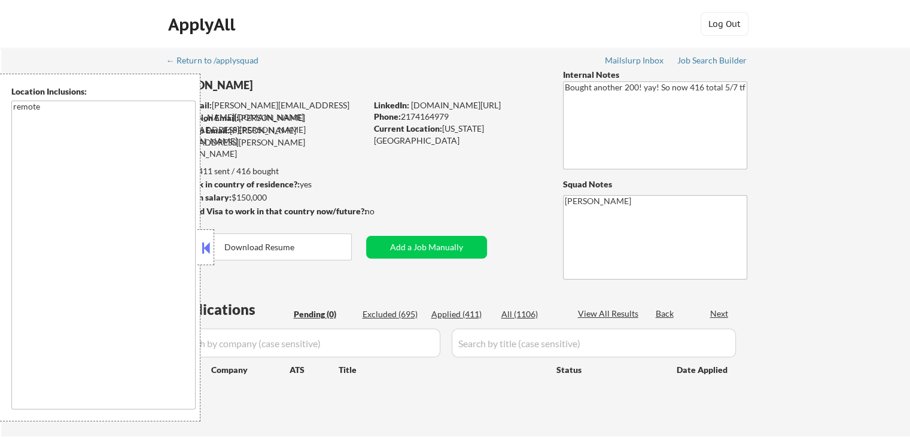
click at [202, 249] on button at bounding box center [205, 248] width 13 height 18
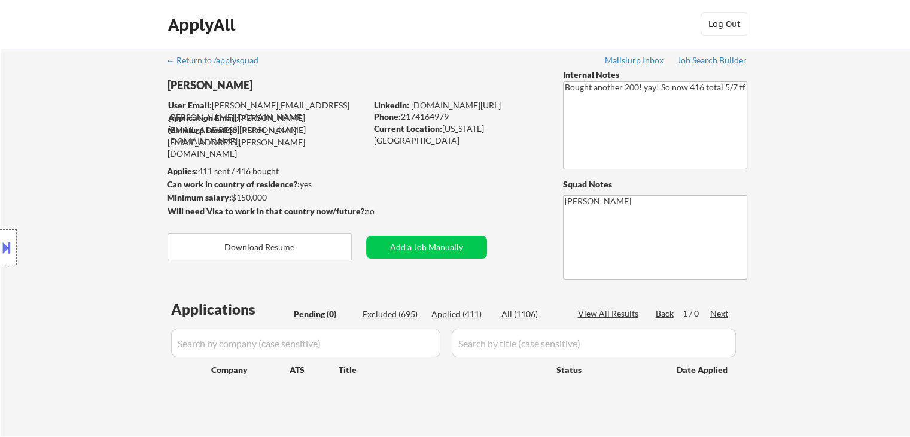
click at [78, 209] on div "Location Inclusions: remote" at bounding box center [107, 247] width 214 height 347
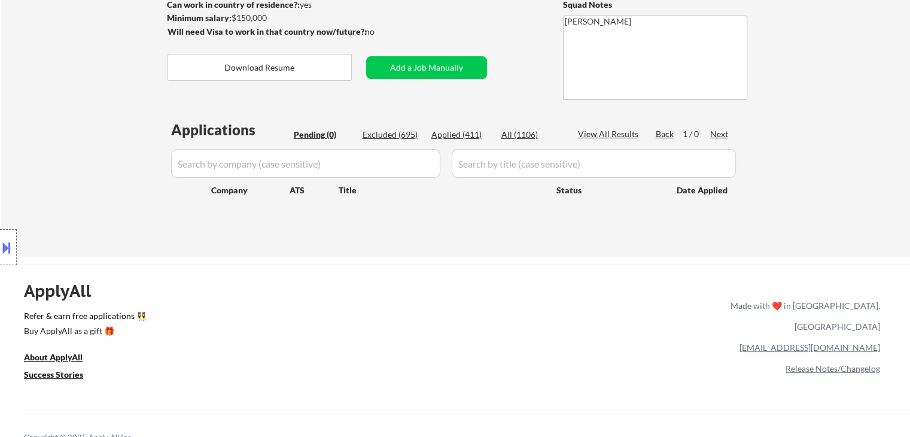
click at [60, 225] on div "Location Inclusions: remote" at bounding box center [107, 247] width 214 height 347
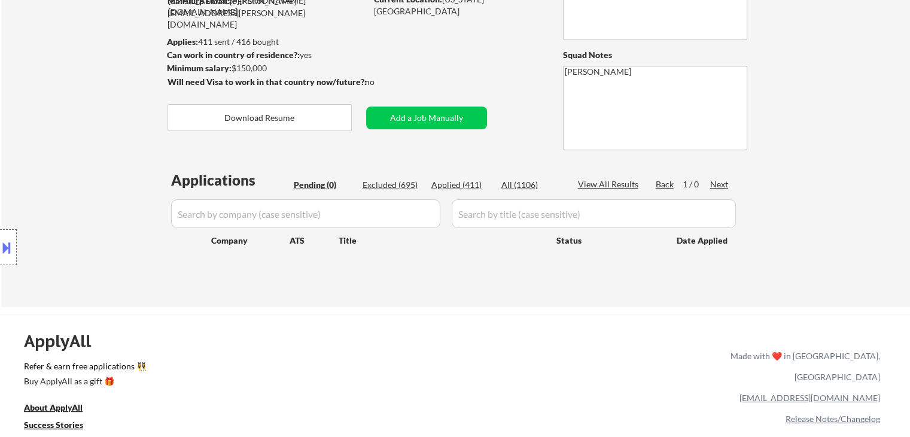
scroll to position [60, 0]
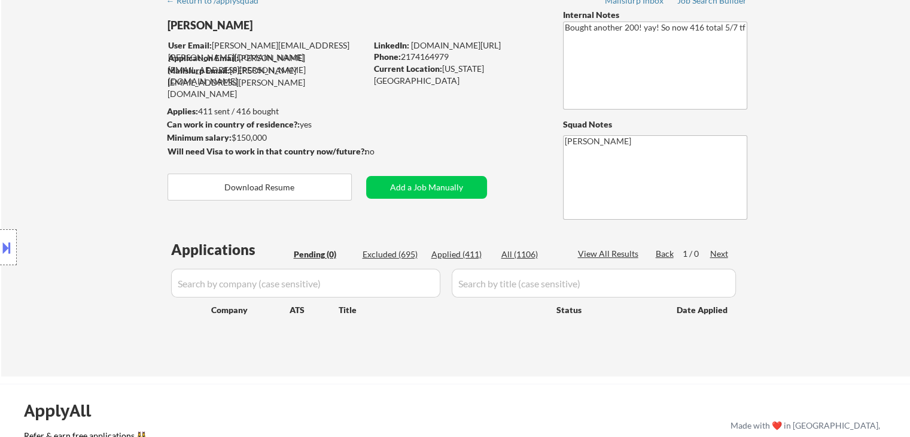
click at [115, 120] on div "Location Inclusions: remote" at bounding box center [107, 247] width 214 height 347
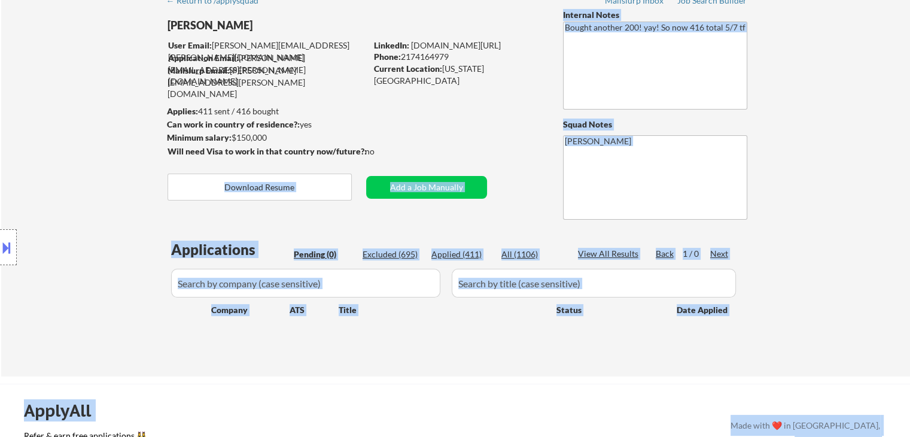
drag, startPoint x: 383, startPoint y: 150, endPoint x: 139, endPoint y: 144, distance: 244.7
click at [139, 144] on body "← Return to /applysquad Mailslurp Inbox Job Search Builder [PERSON_NAME] User E…" at bounding box center [455, 158] width 910 height 437
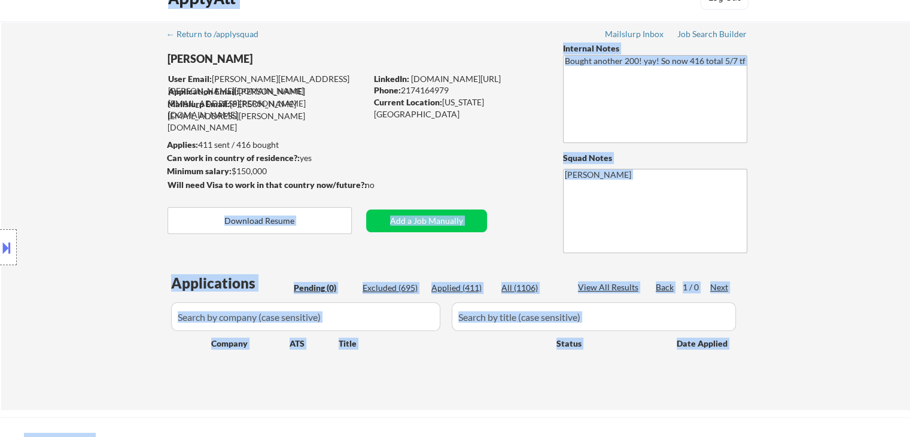
scroll to position [0, 0]
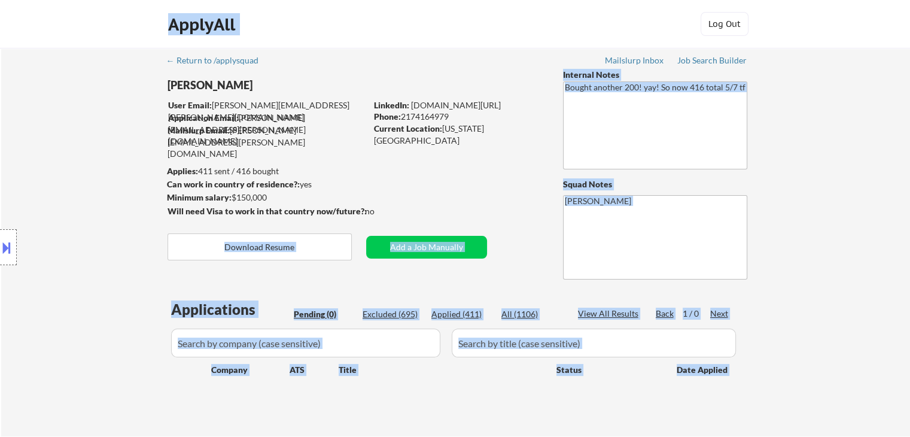
click at [96, 207] on div "Location Inclusions: remote" at bounding box center [107, 247] width 214 height 347
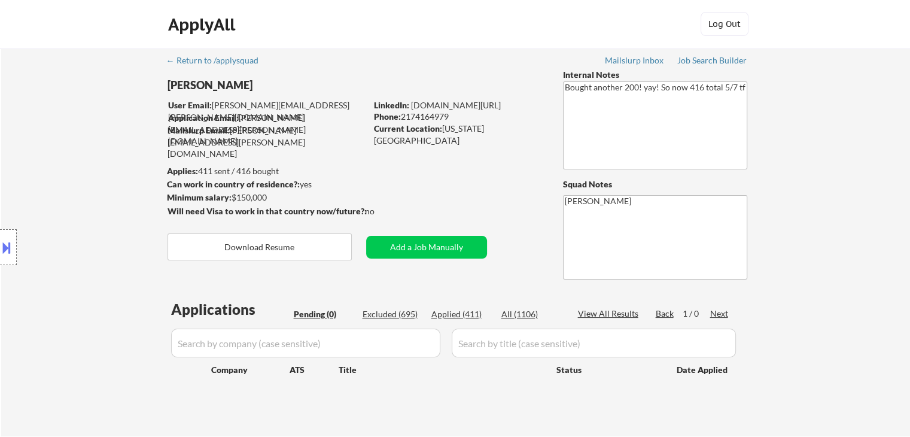
click at [96, 206] on div "Location Inclusions: remote" at bounding box center [107, 247] width 214 height 347
click at [5, 242] on button at bounding box center [6, 247] width 13 height 20
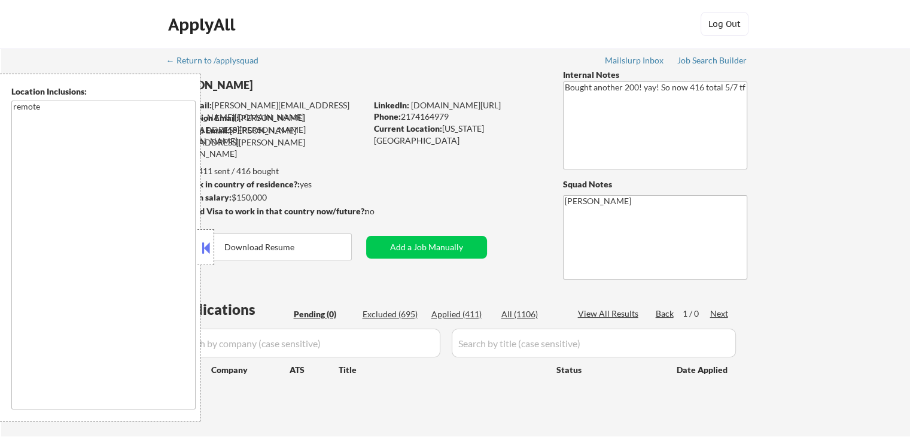
click at [203, 253] on button at bounding box center [205, 248] width 13 height 18
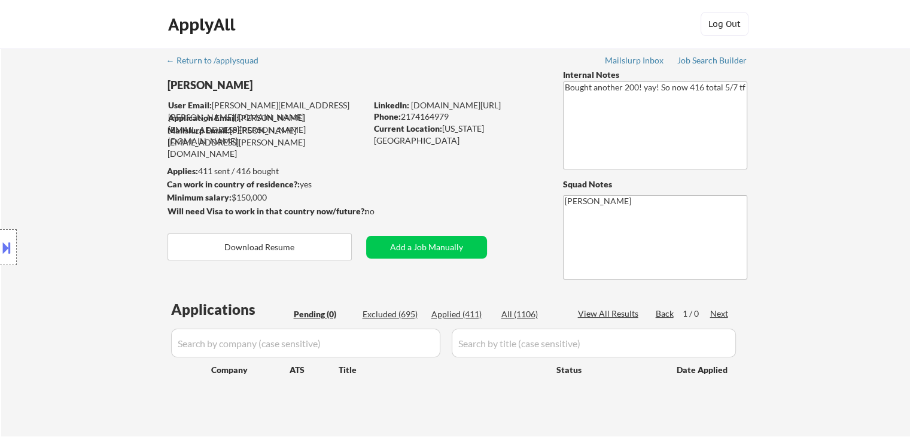
click at [91, 180] on div "Location Inclusions: remote" at bounding box center [107, 247] width 214 height 347
click at [59, 165] on div "Location Inclusions: remote" at bounding box center [107, 247] width 214 height 347
drag, startPoint x: 335, startPoint y: 129, endPoint x: 218, endPoint y: 135, distance: 117.3
click at [226, 127] on div "Mailslurp Email: [PERSON_NAME][EMAIL_ADDRESS][PERSON_NAME][DOMAIN_NAME]" at bounding box center [266, 141] width 199 height 35
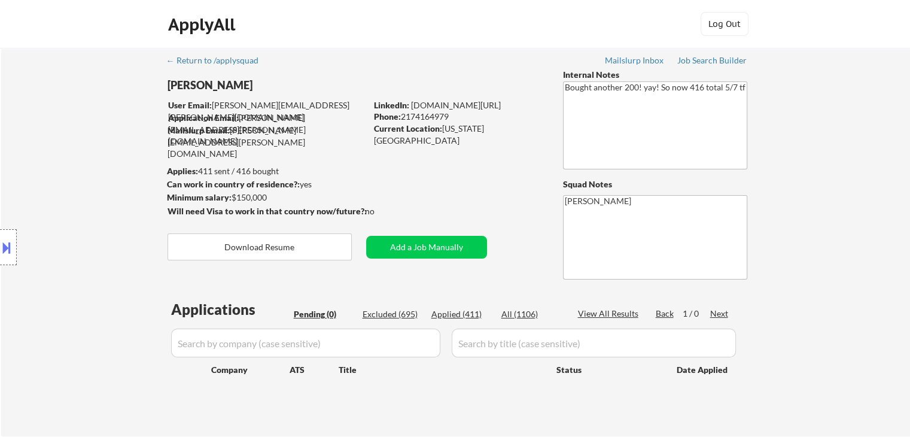
click at [106, 144] on div "Location Inclusions: remote" at bounding box center [107, 247] width 214 height 347
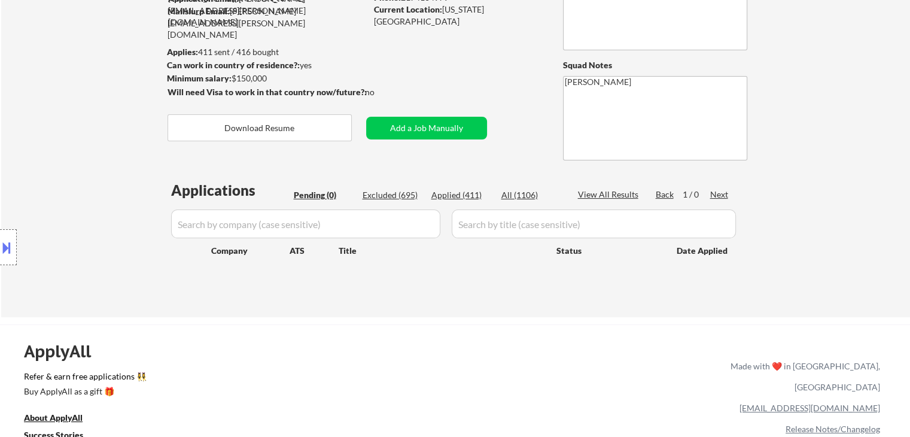
scroll to position [120, 0]
click at [430, 255] on div "Title" at bounding box center [442, 250] width 206 height 12
click at [5, 102] on div "Location Inclusions: remote" at bounding box center [107, 247] width 214 height 347
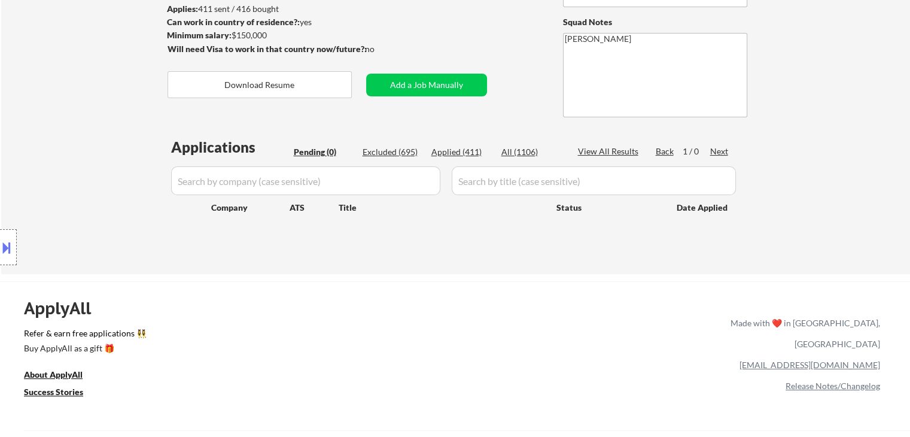
scroll to position [179, 0]
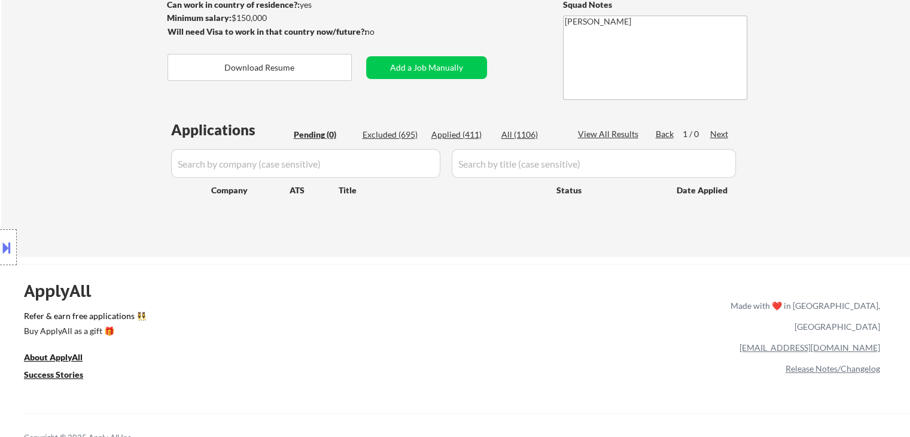
drag, startPoint x: 64, startPoint y: 134, endPoint x: 57, endPoint y: 137, distance: 7.2
click at [62, 132] on div "Location Inclusions: remote" at bounding box center [107, 247] width 214 height 347
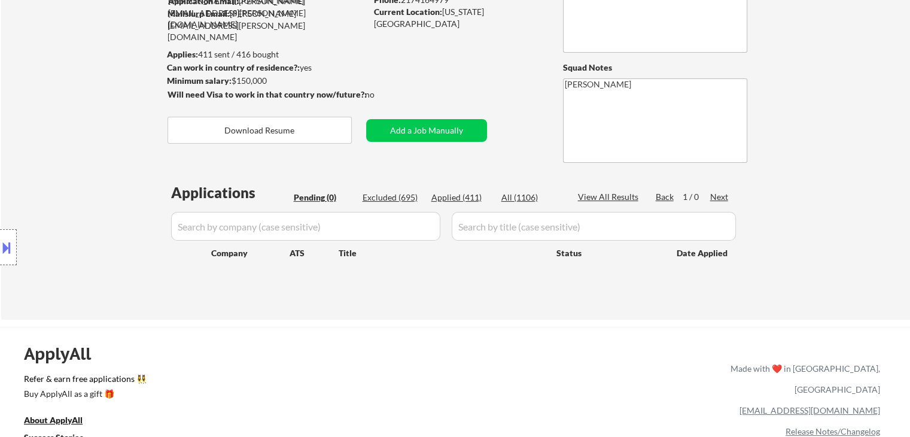
scroll to position [60, 0]
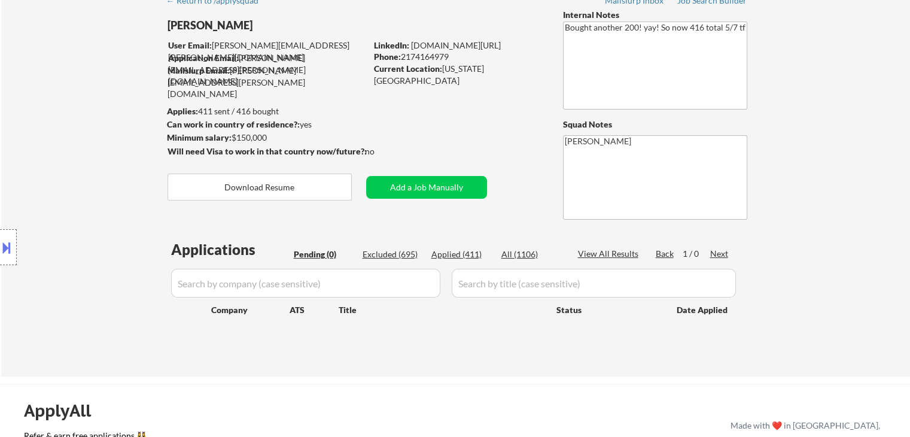
click at [79, 130] on div "Location Inclusions: remote" at bounding box center [107, 247] width 214 height 347
click at [77, 80] on div "Location Inclusions: remote" at bounding box center [107, 247] width 214 height 347
click at [43, 94] on div "Location Inclusions: remote" at bounding box center [107, 247] width 214 height 347
